Goal: Browse casually

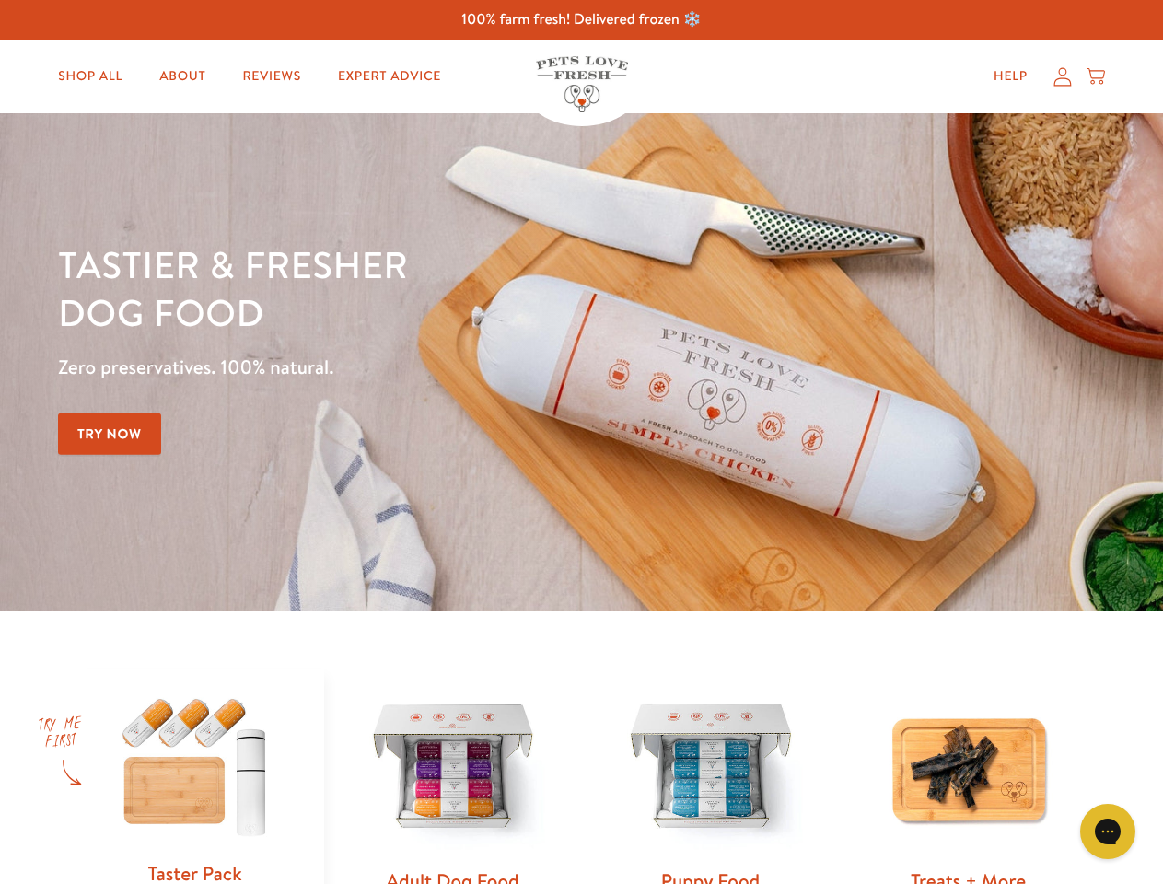
click at [581, 442] on div "Tastier & fresher dog food Zero preservatives. 100% natural. Try Now" at bounding box center [407, 361] width 698 height 243
click at [1108, 831] on icon "Gorgias live chat" at bounding box center [1107, 830] width 17 height 17
